Goal: Find contact information: Find contact information

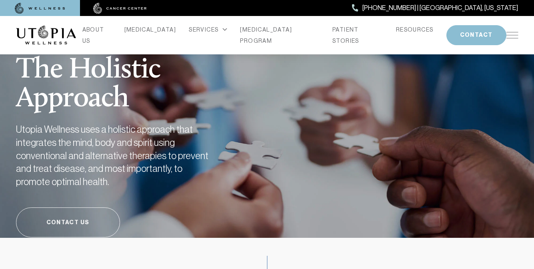
click at [68, 222] on link "Contact Us" at bounding box center [68, 223] width 104 height 30
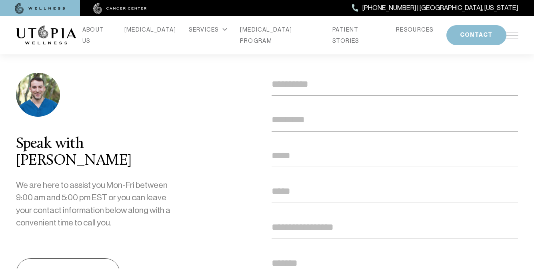
scroll to position [176, 0]
click at [46, 32] on img at bounding box center [46, 35] width 60 height 19
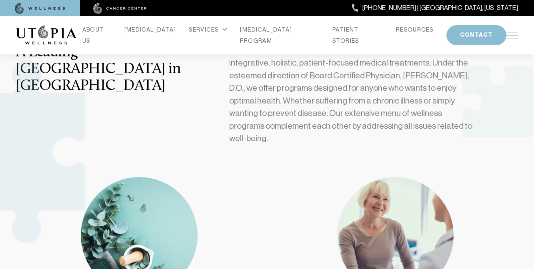
scroll to position [310, 0]
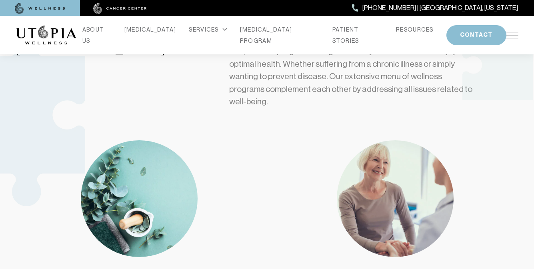
click at [40, 8] on img at bounding box center [40, 8] width 50 height 11
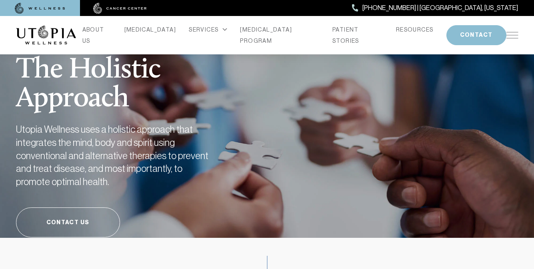
scroll to position [75, 0]
